Goal: Task Accomplishment & Management: Use online tool/utility

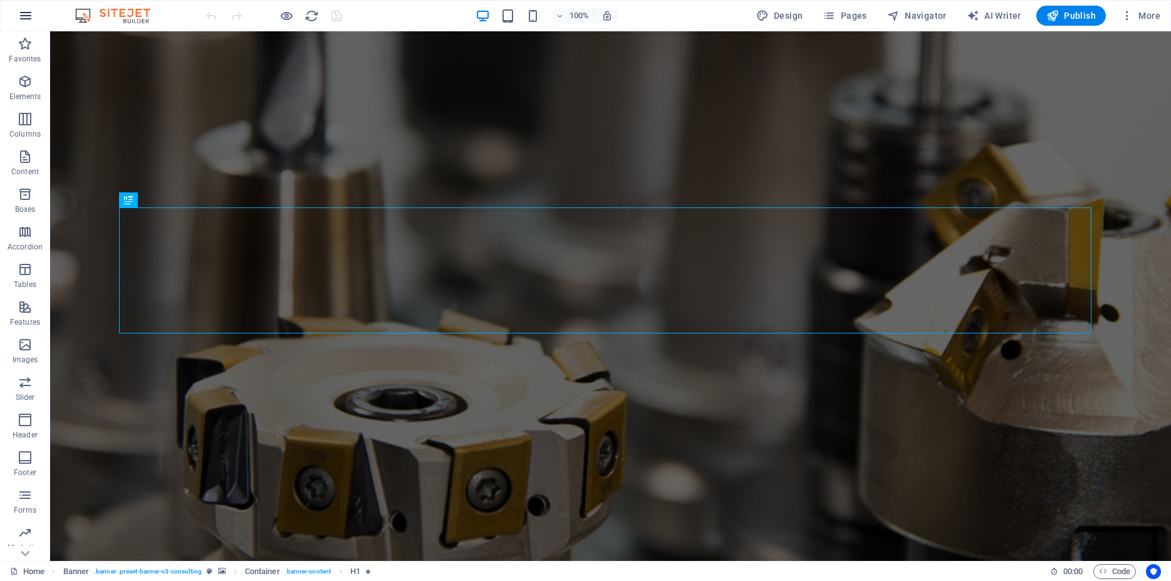
click at [27, 18] on icon "button" at bounding box center [25, 15] width 15 height 15
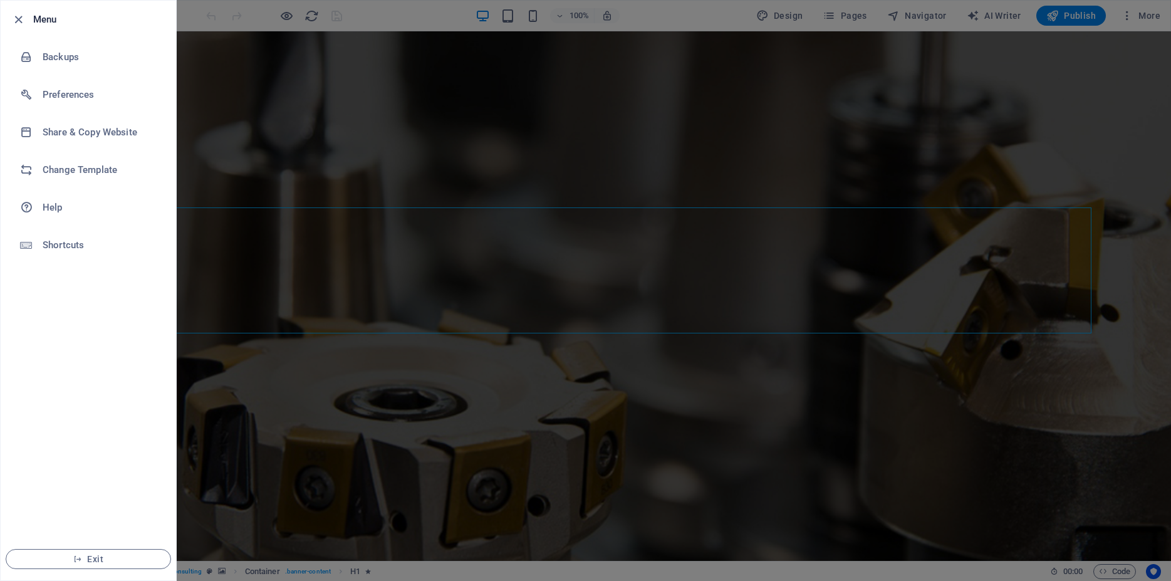
click at [866, 53] on div at bounding box center [585, 290] width 1171 height 581
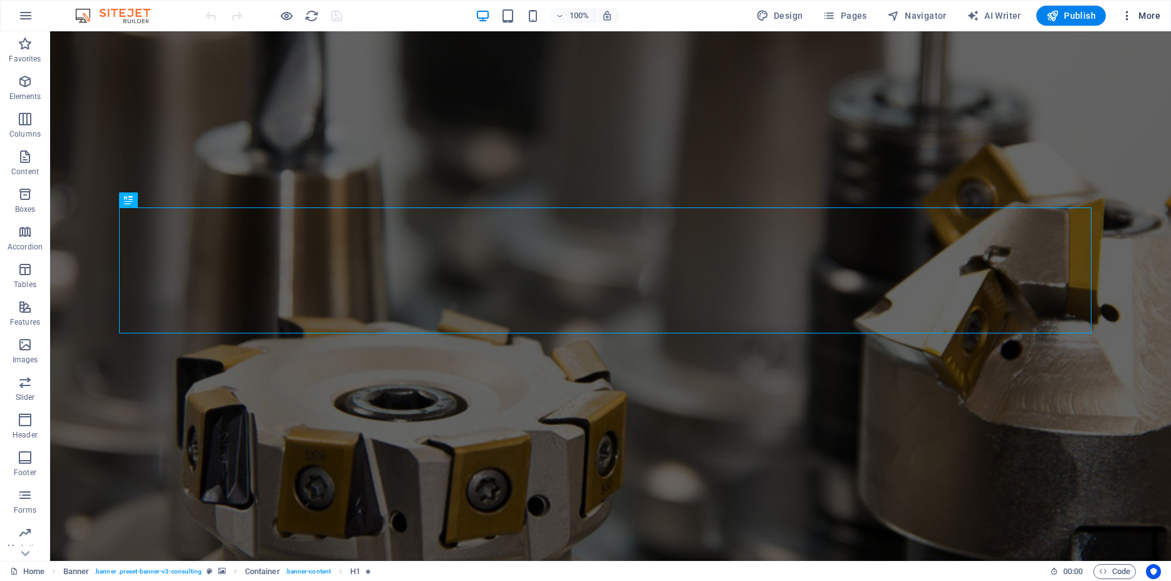
click at [1143, 24] on button "More" at bounding box center [1141, 16] width 50 height 20
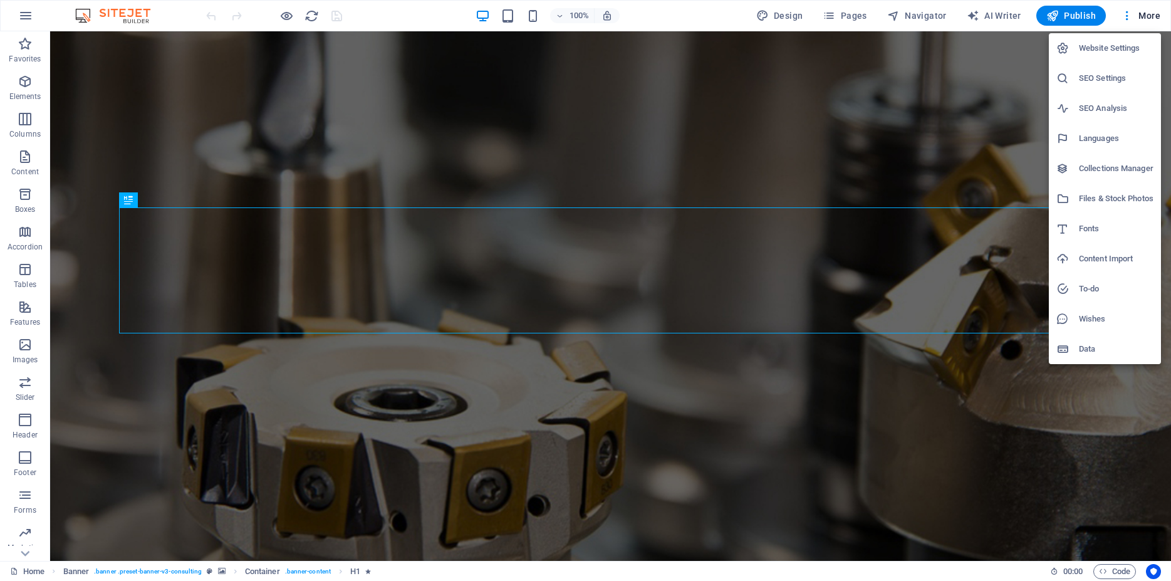
click at [26, 550] on div at bounding box center [585, 290] width 1171 height 581
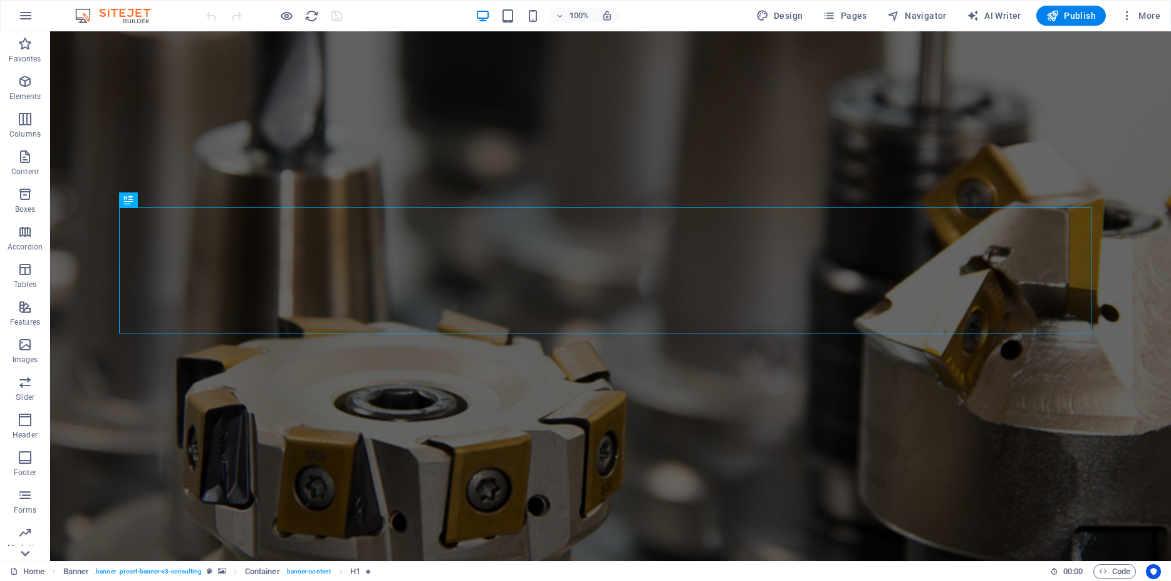
click at [27, 553] on icon at bounding box center [25, 554] width 9 height 6
click at [27, 553] on p "Collections" at bounding box center [25, 551] width 38 height 10
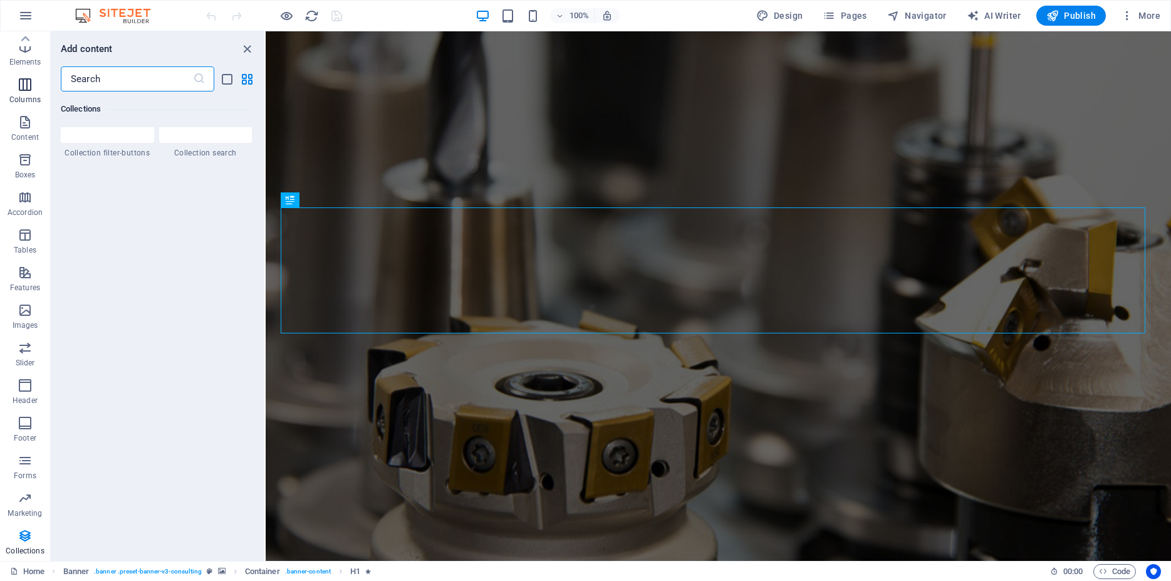
scroll to position [0, 0]
click at [34, 11] on button "button" at bounding box center [26, 16] width 30 height 30
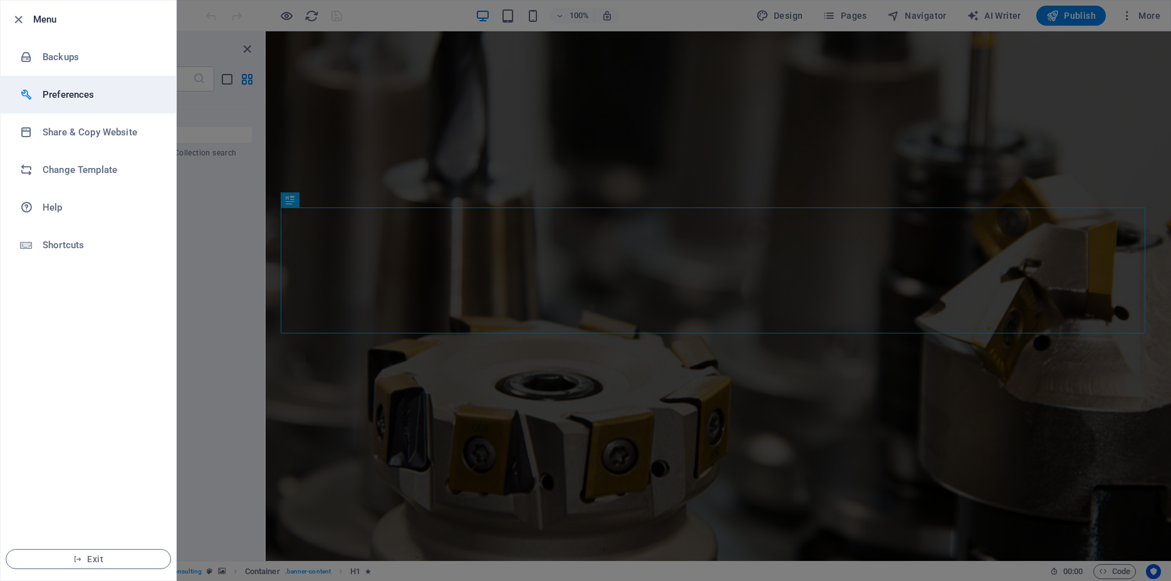
click at [60, 92] on h6 "Preferences" at bounding box center [101, 94] width 116 height 15
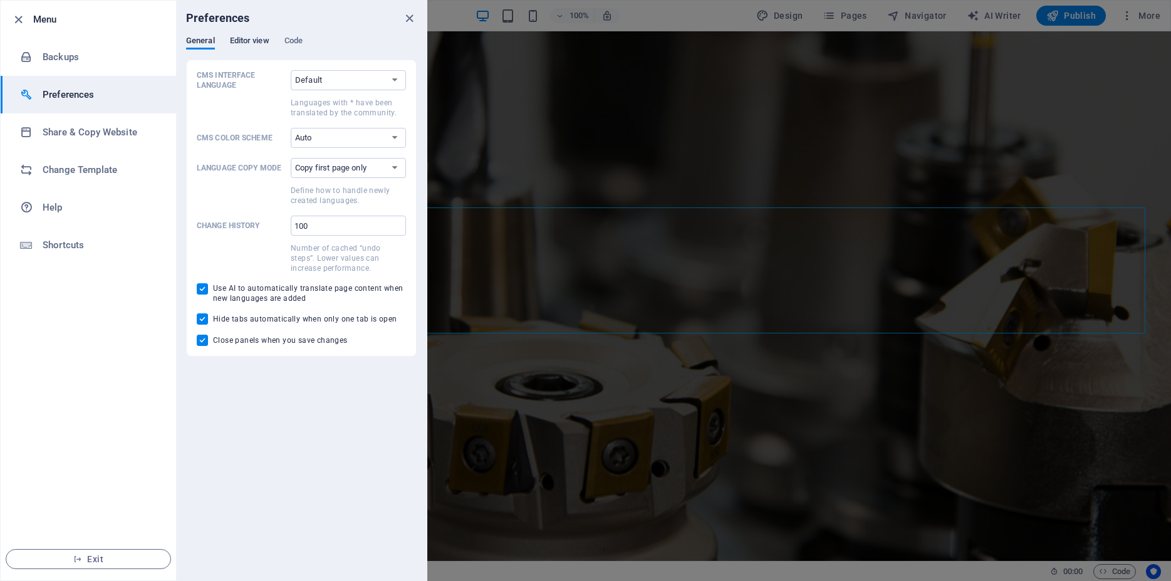
click at [258, 41] on span "Editor view" at bounding box center [249, 42] width 39 height 18
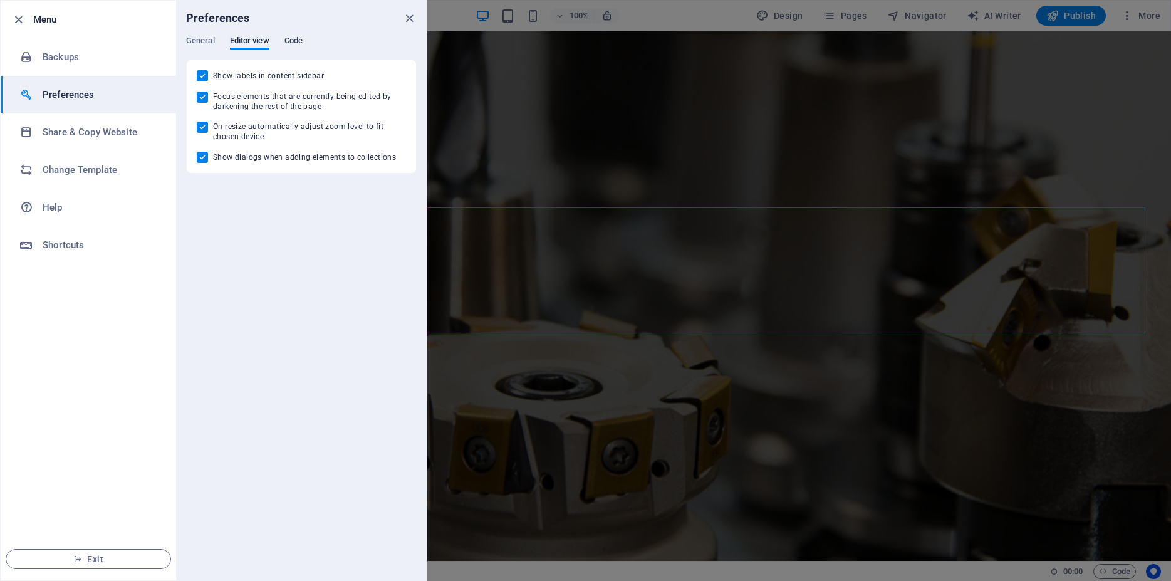
click at [290, 38] on span "Code" at bounding box center [294, 42] width 18 height 18
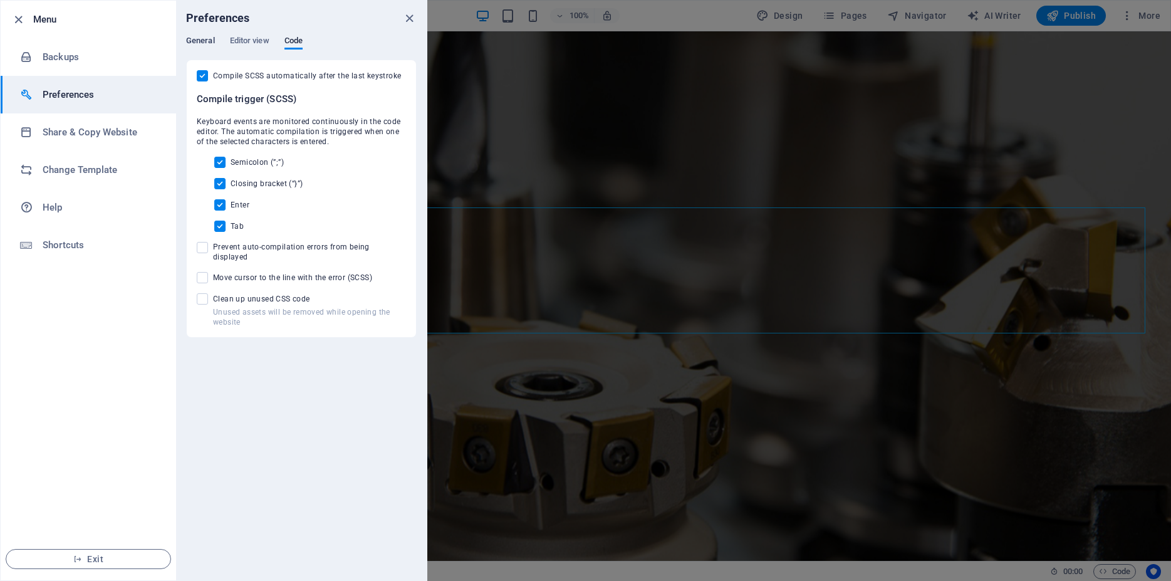
click at [195, 41] on span "General" at bounding box center [200, 42] width 29 height 18
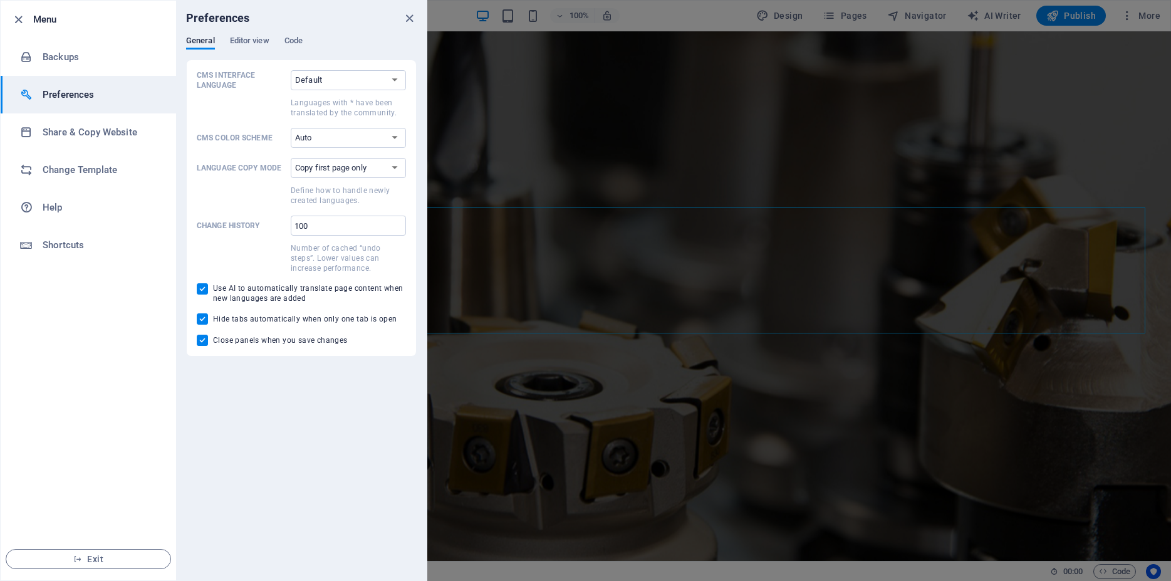
click at [467, 50] on div at bounding box center [585, 290] width 1171 height 581
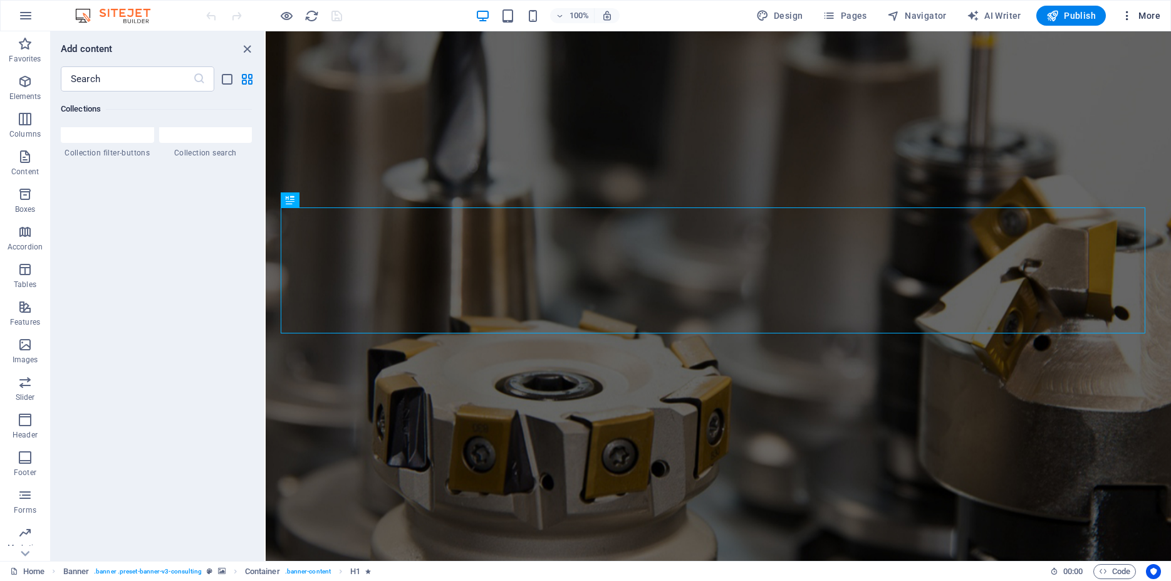
click at [1158, 19] on span "More" at bounding box center [1140, 15] width 39 height 13
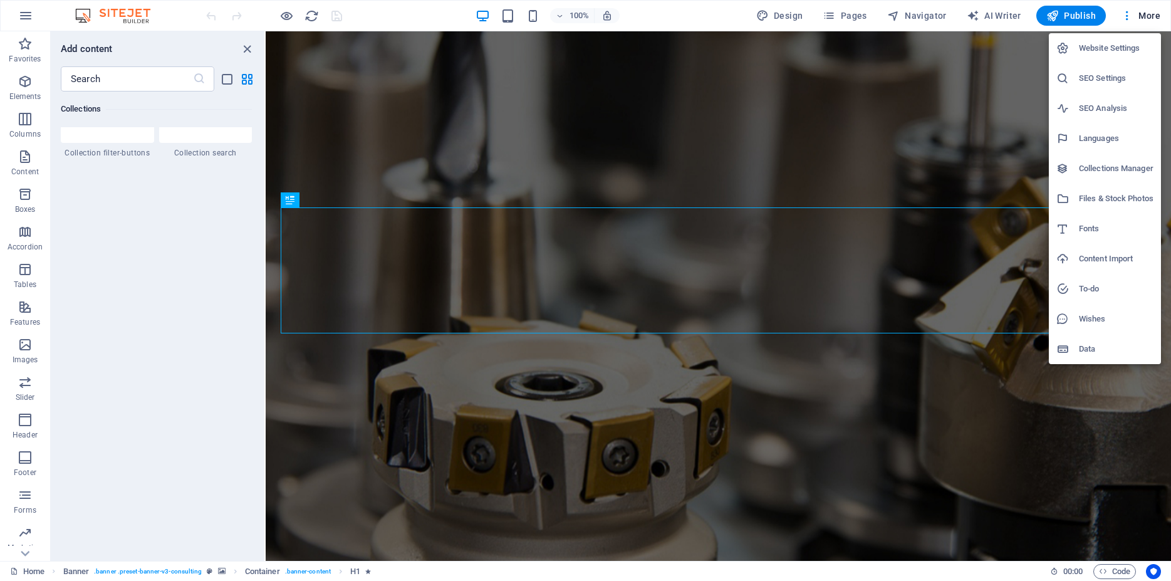
click at [26, 18] on div at bounding box center [585, 290] width 1171 height 581
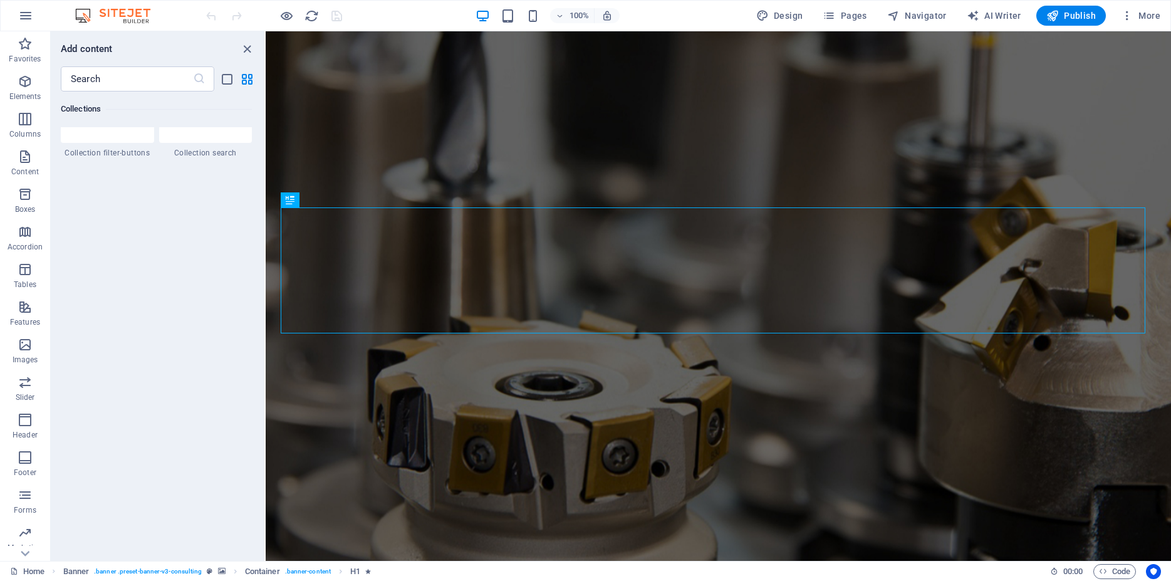
click at [26, 18] on icon "button" at bounding box center [25, 15] width 15 height 15
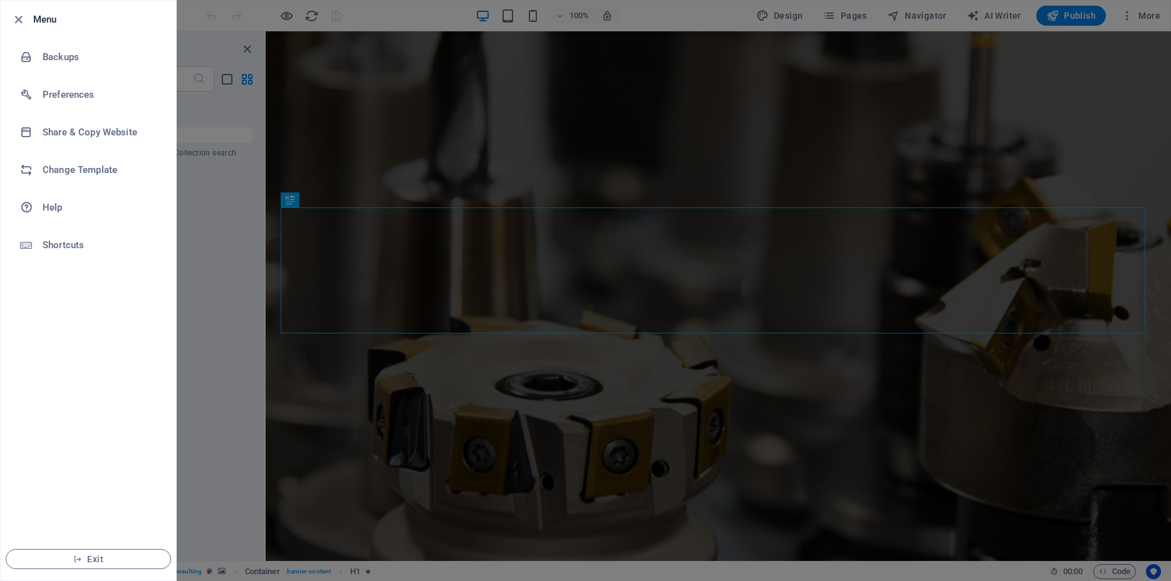
click at [1151, 23] on div at bounding box center [585, 290] width 1171 height 581
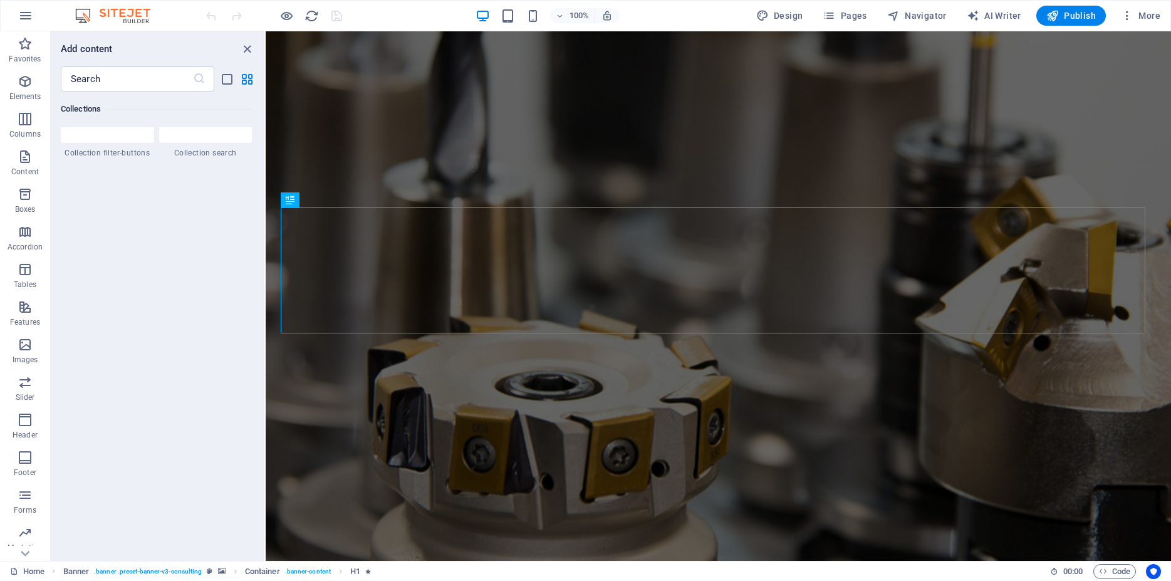
click at [1153, 18] on span "More" at bounding box center [1140, 15] width 39 height 13
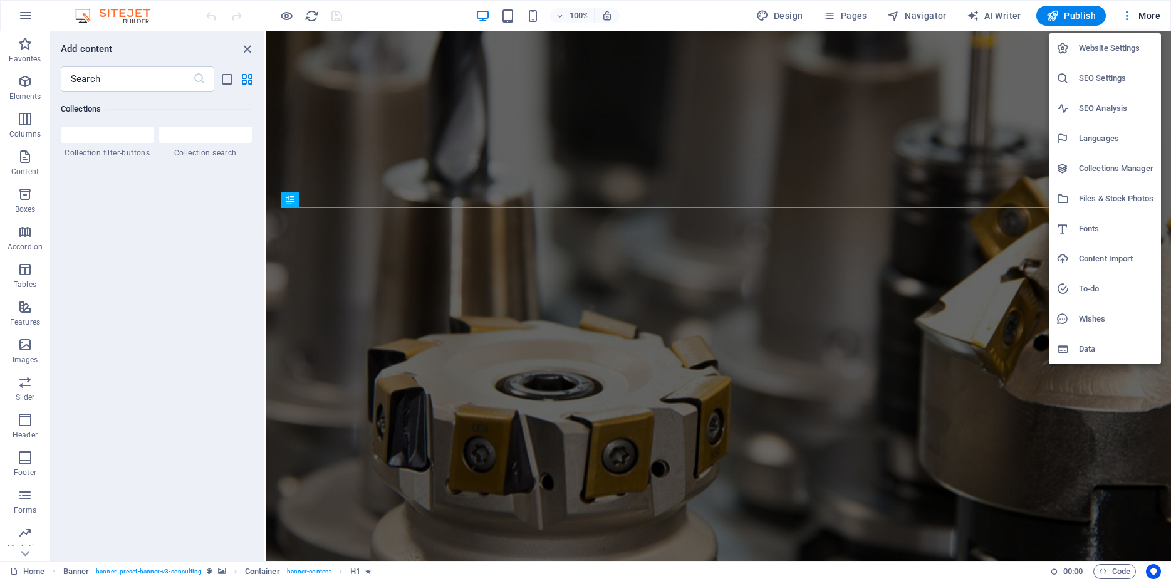
click at [1111, 169] on h6 "Collections Manager" at bounding box center [1116, 168] width 75 height 15
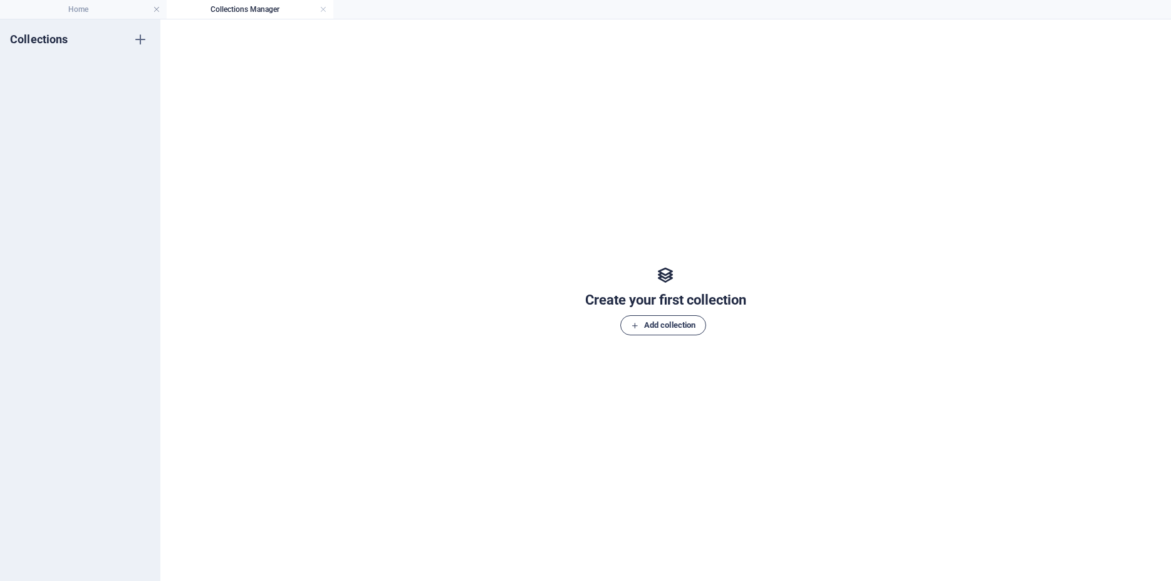
click at [674, 330] on span "Add collection" at bounding box center [663, 325] width 65 height 15
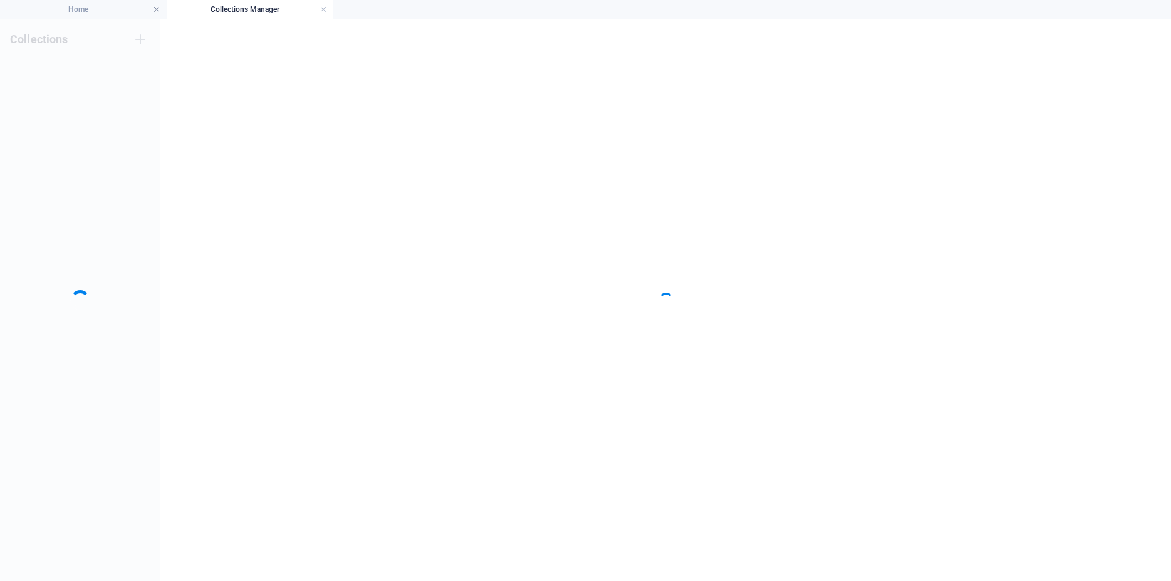
click at [89, 86] on div "Collections" at bounding box center [80, 300] width 160 height 562
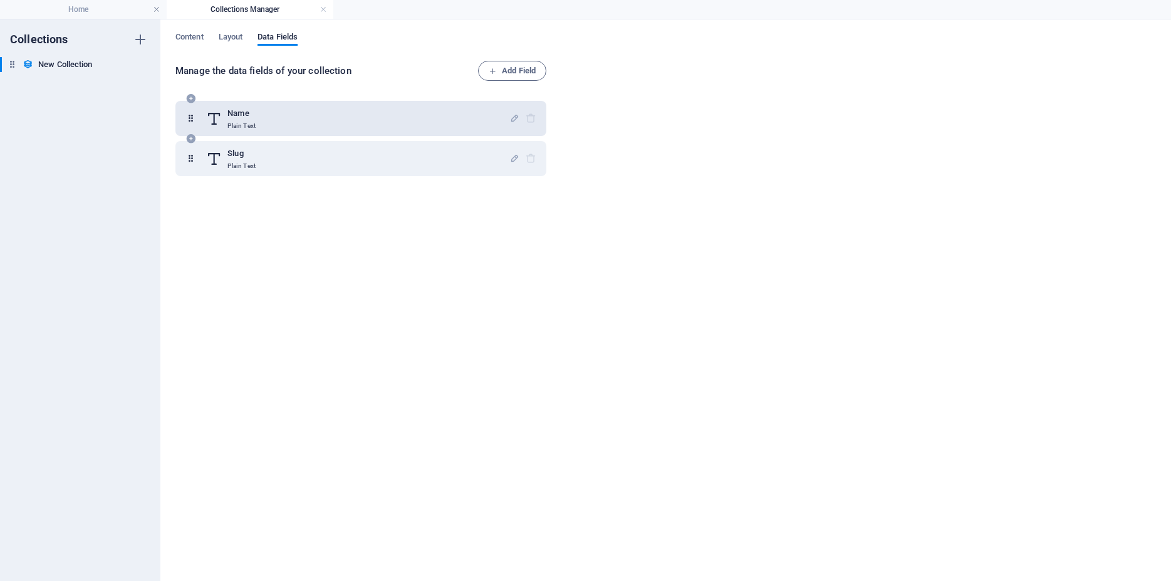
click at [276, 122] on div "Name Plain Text" at bounding box center [357, 118] width 303 height 25
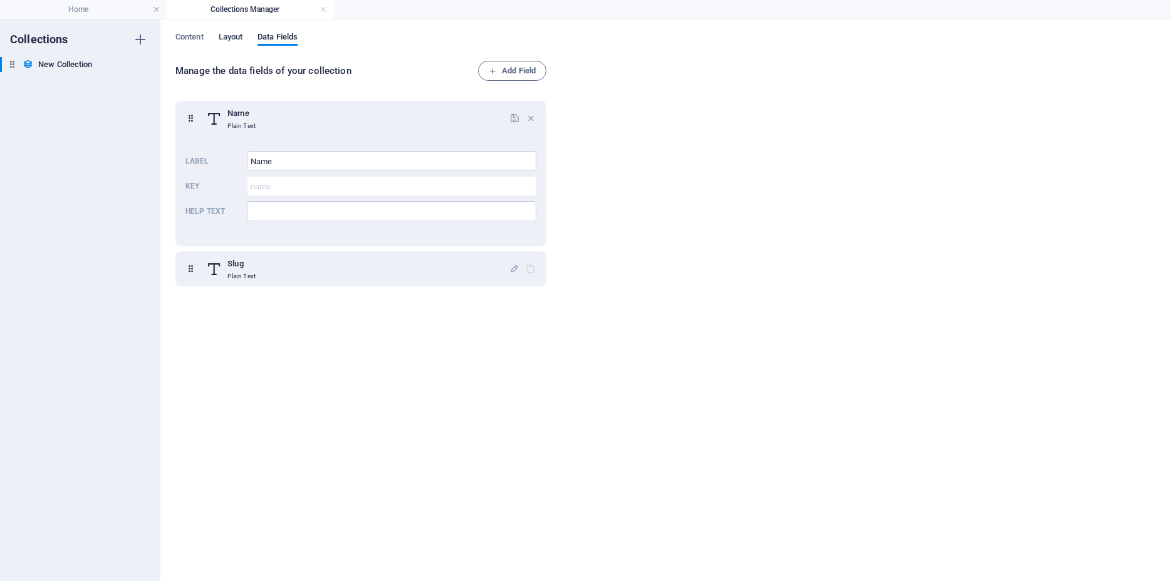
click at [234, 43] on span "Layout" at bounding box center [231, 38] width 24 height 18
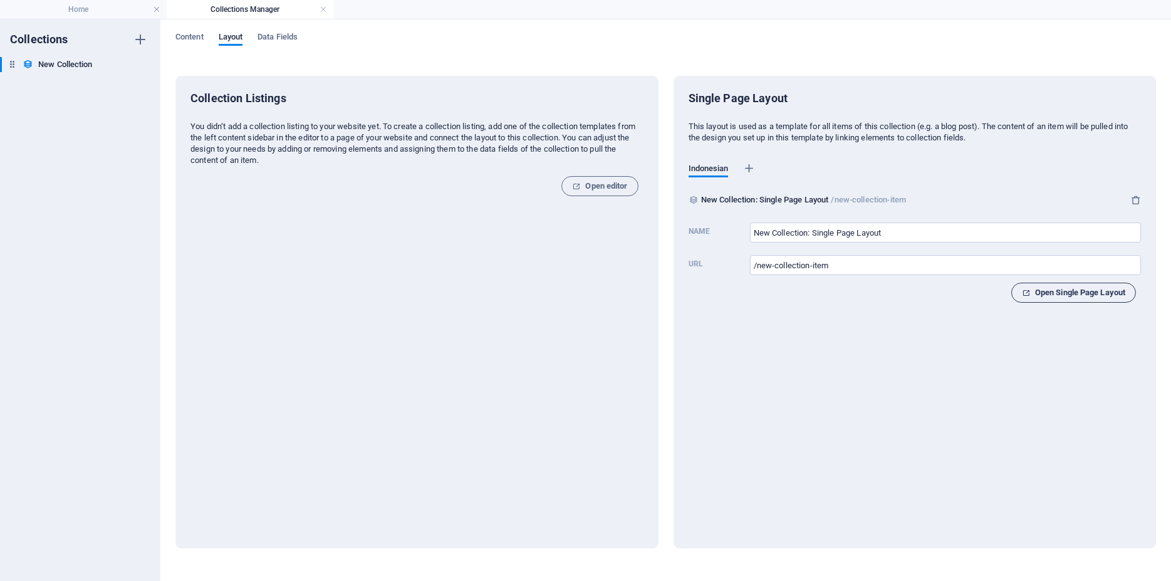
click at [1109, 293] on span "Open Single Page Layout" at bounding box center [1073, 292] width 103 height 15
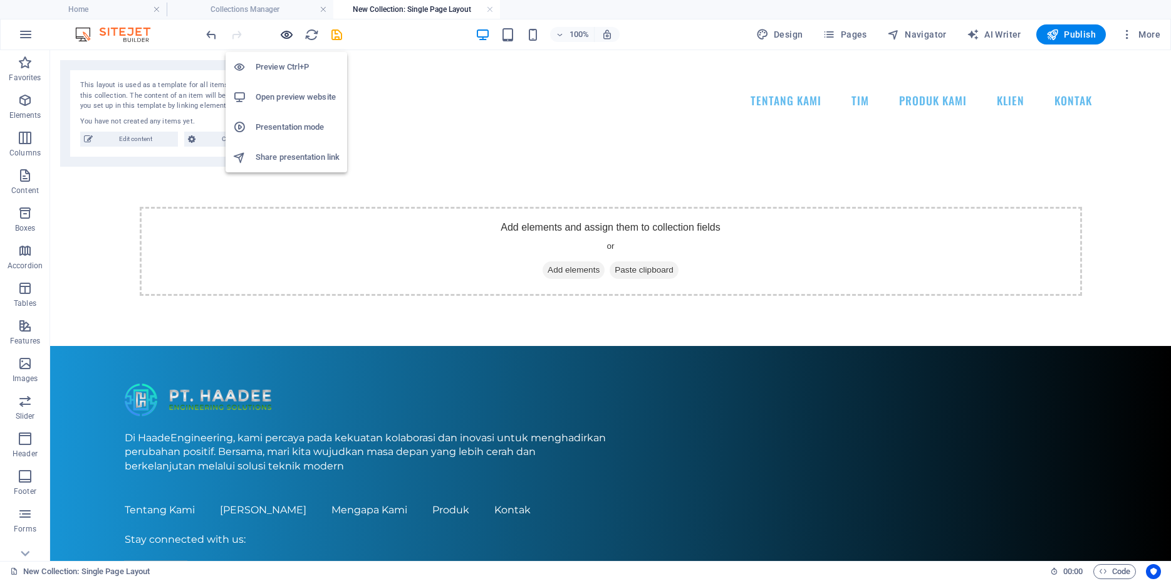
click at [282, 33] on icon "button" at bounding box center [287, 35] width 14 height 14
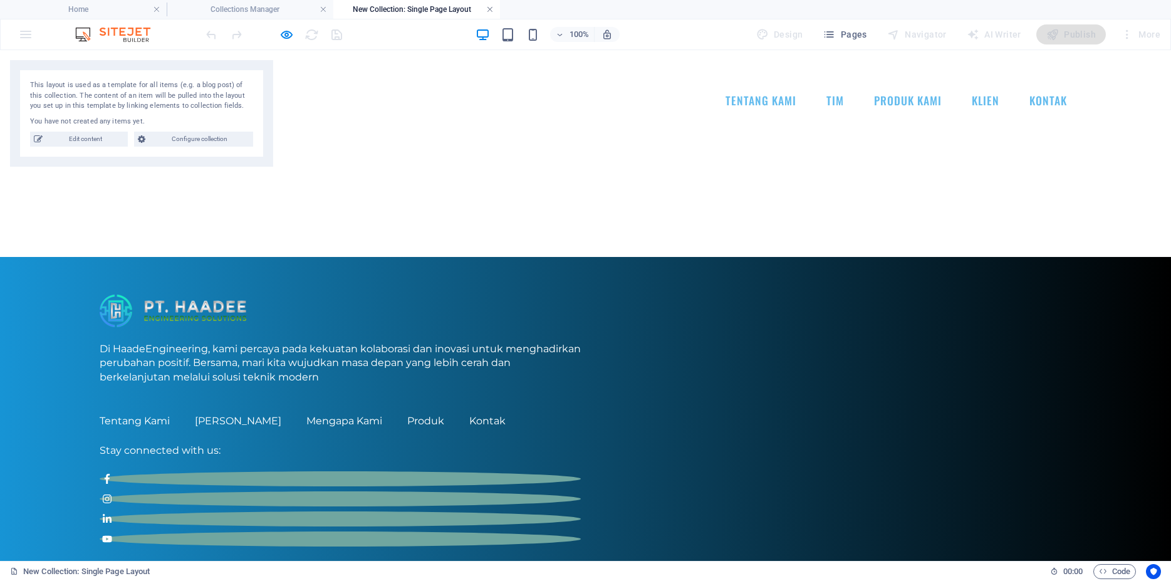
click at [489, 7] on link at bounding box center [490, 10] width 8 height 12
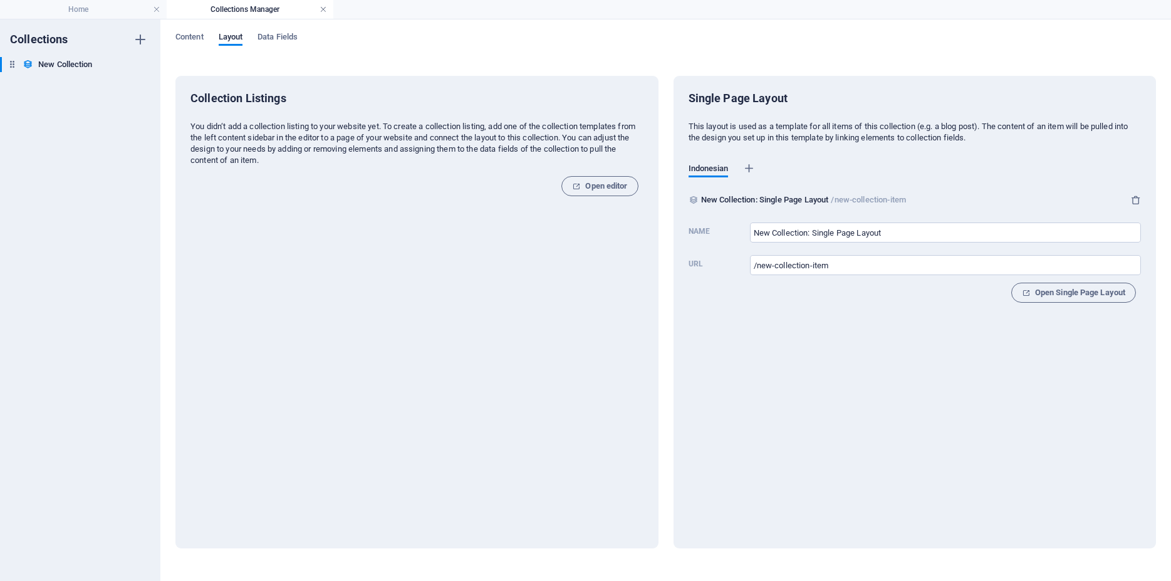
click at [325, 8] on link at bounding box center [324, 10] width 8 height 12
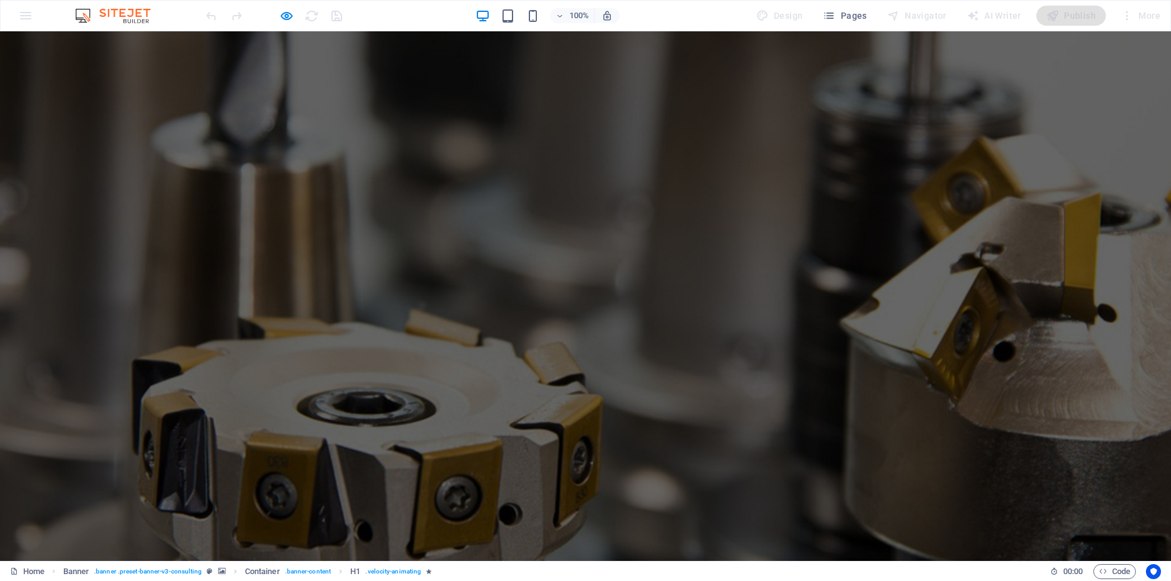
click at [142, 11] on img at bounding box center [119, 15] width 94 height 15
click at [295, 21] on div at bounding box center [274, 16] width 140 height 20
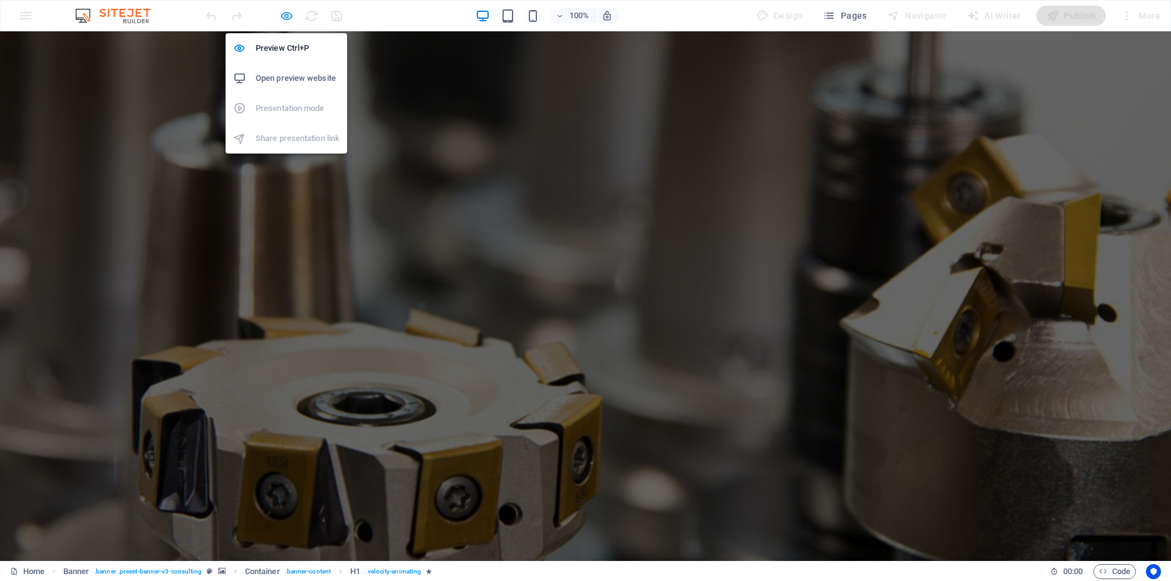
click at [293, 19] on icon "button" at bounding box center [287, 16] width 14 height 14
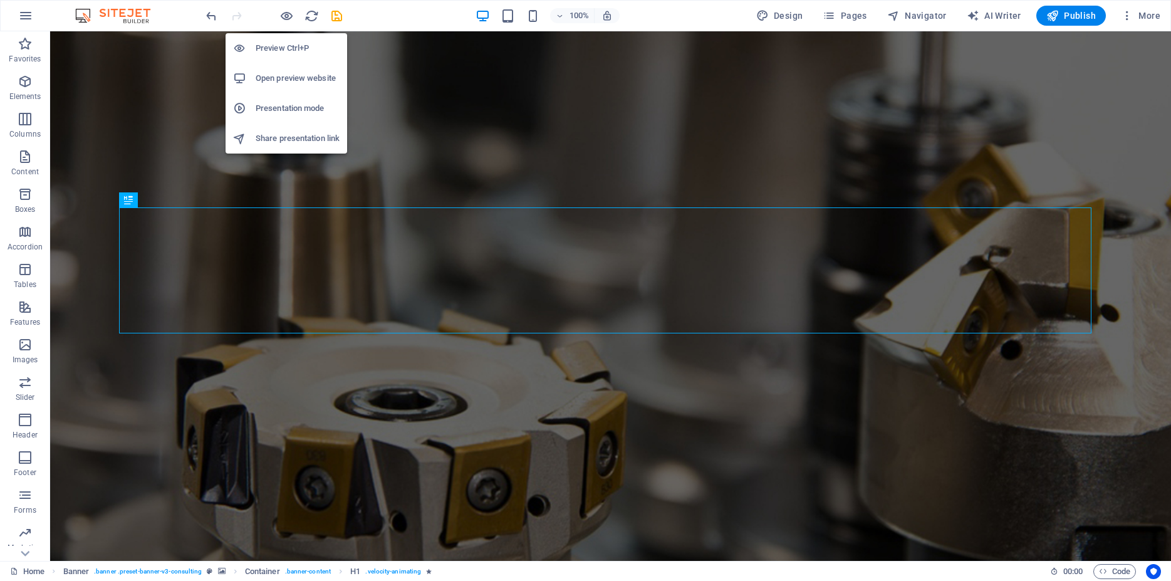
click at [285, 102] on h6 "Presentation mode" at bounding box center [298, 108] width 84 height 15
